Goal: Navigation & Orientation: Find specific page/section

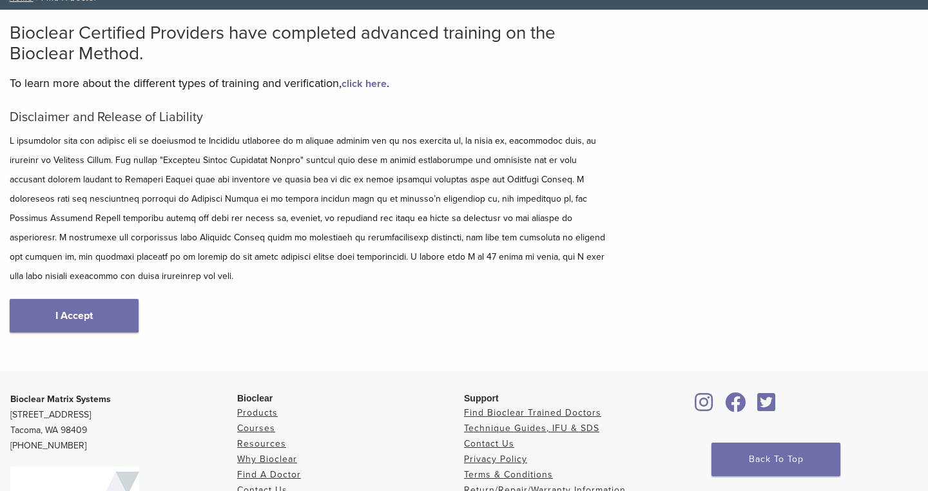
scroll to position [87, 0]
click at [145, 309] on div "Disclaimer and Release of Liability I Accept" at bounding box center [309, 234] width 599 height 249
click at [106, 306] on link "I Accept" at bounding box center [74, 316] width 129 height 34
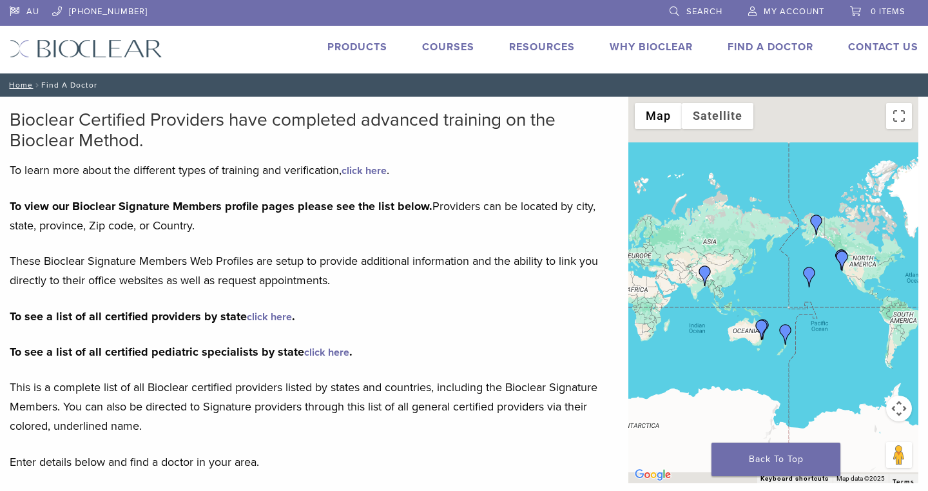
click at [779, 47] on link "Find A Doctor" at bounding box center [771, 47] width 86 height 13
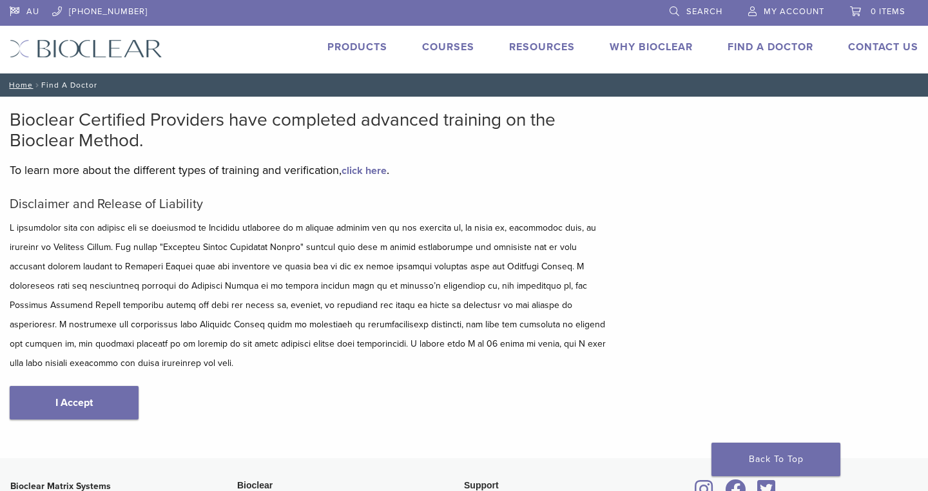
click at [92, 416] on div "Disclaimer and Release of Liability I Accept" at bounding box center [309, 321] width 599 height 249
click at [92, 396] on link "I Accept" at bounding box center [74, 403] width 129 height 34
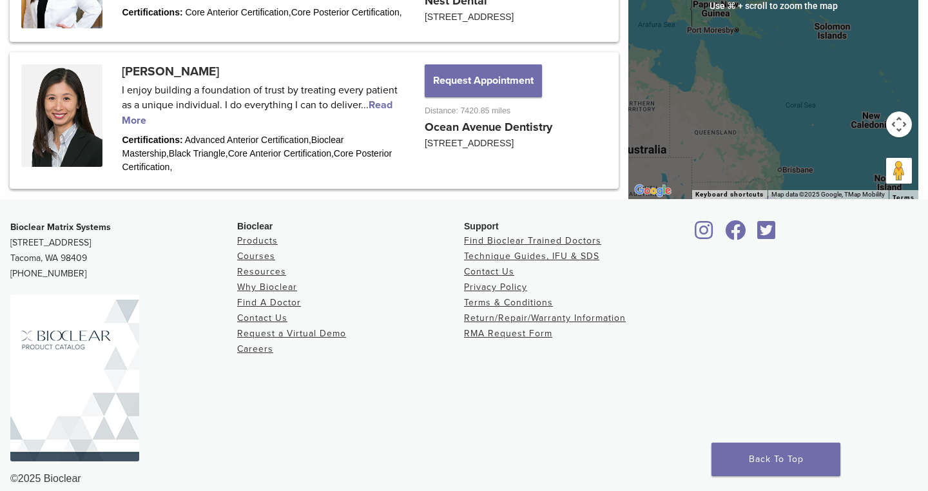
scroll to position [1938, 0]
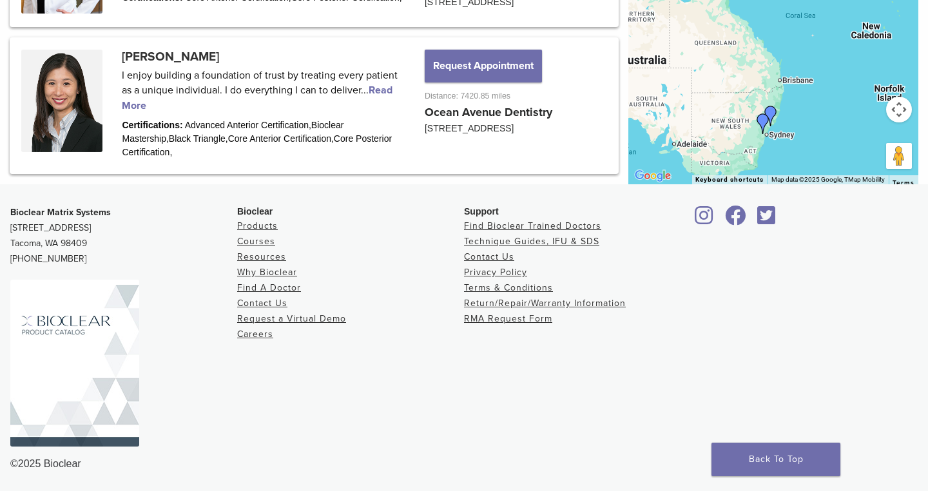
drag, startPoint x: 815, startPoint y: 134, endPoint x: 811, endPoint y: 44, distance: 90.3
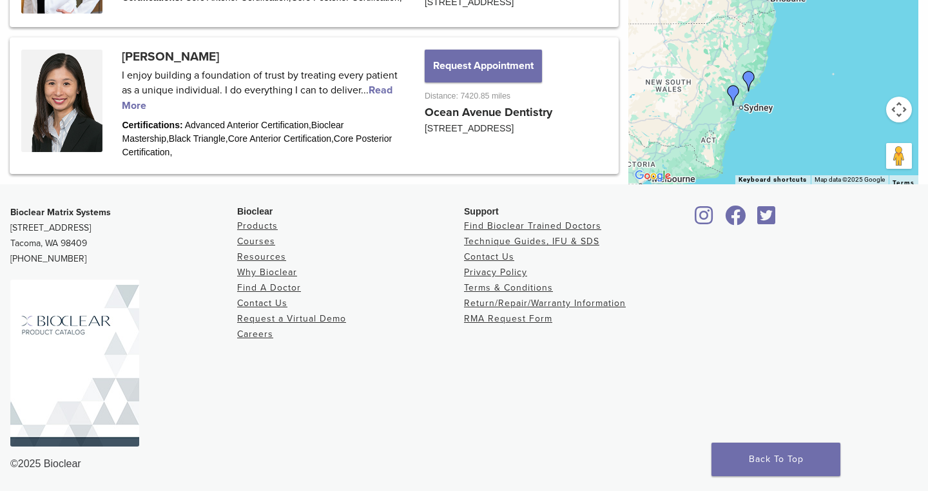
drag, startPoint x: 776, startPoint y: 151, endPoint x: 775, endPoint y: 91, distance: 60.6
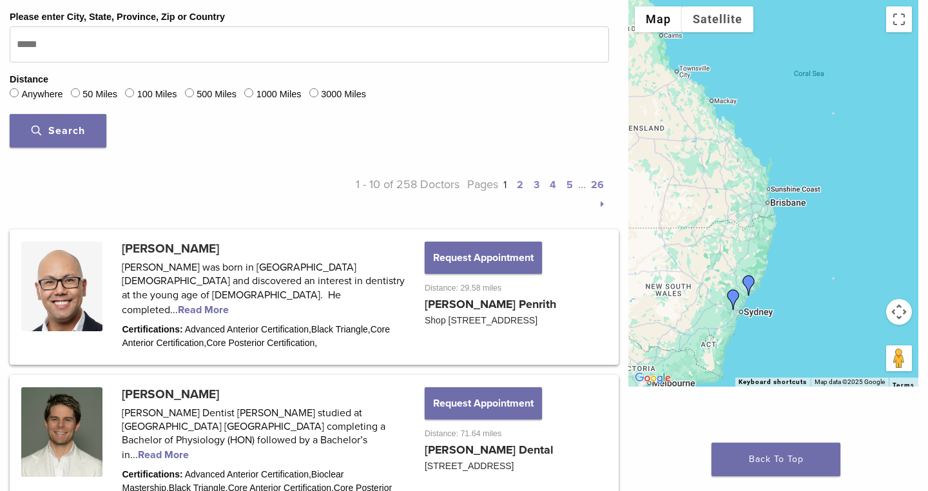
scroll to position [483, 0]
